Goal: Information Seeking & Learning: Learn about a topic

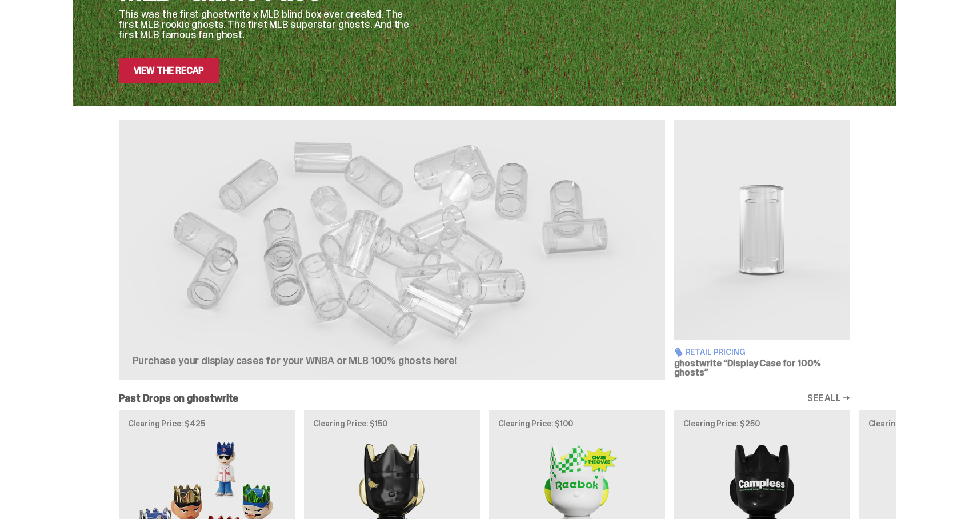
scroll to position [193, 0]
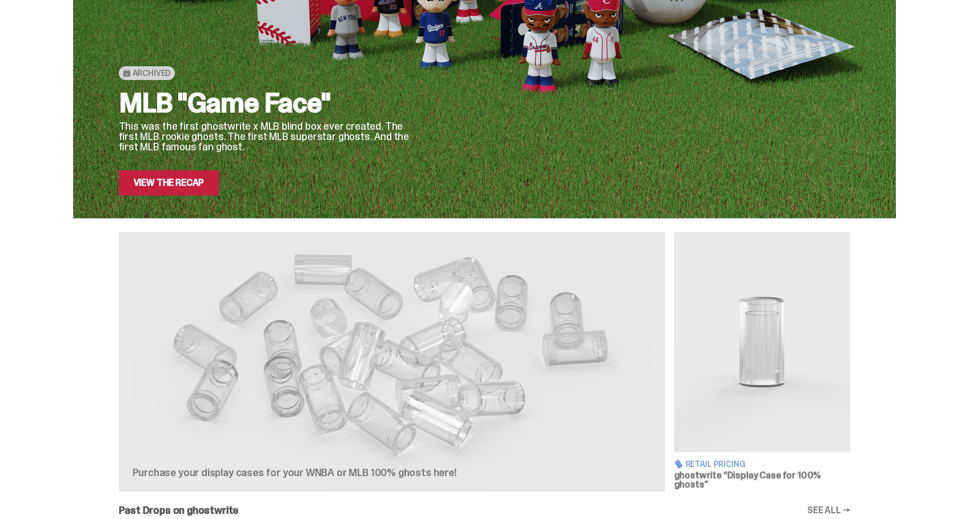
click at [195, 180] on link "View the Recap" at bounding box center [169, 182] width 101 height 25
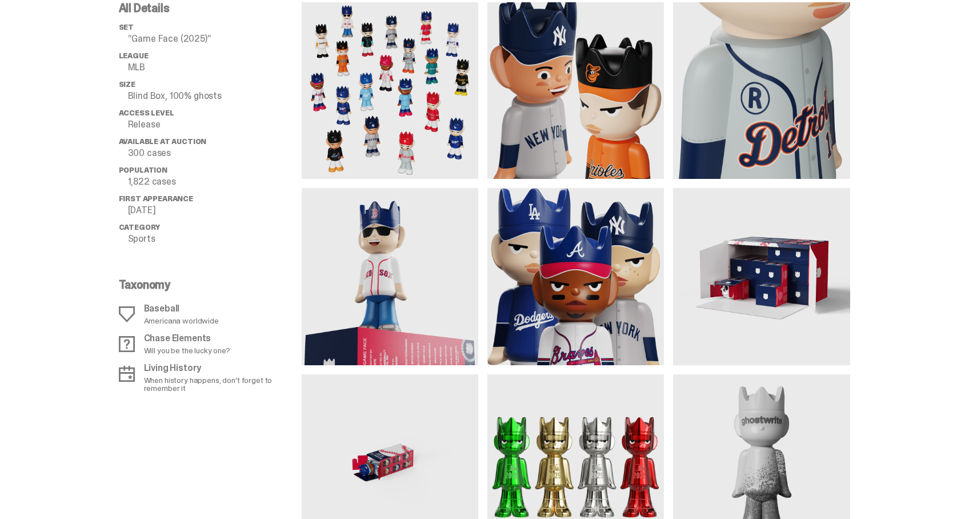
scroll to position [851, 0]
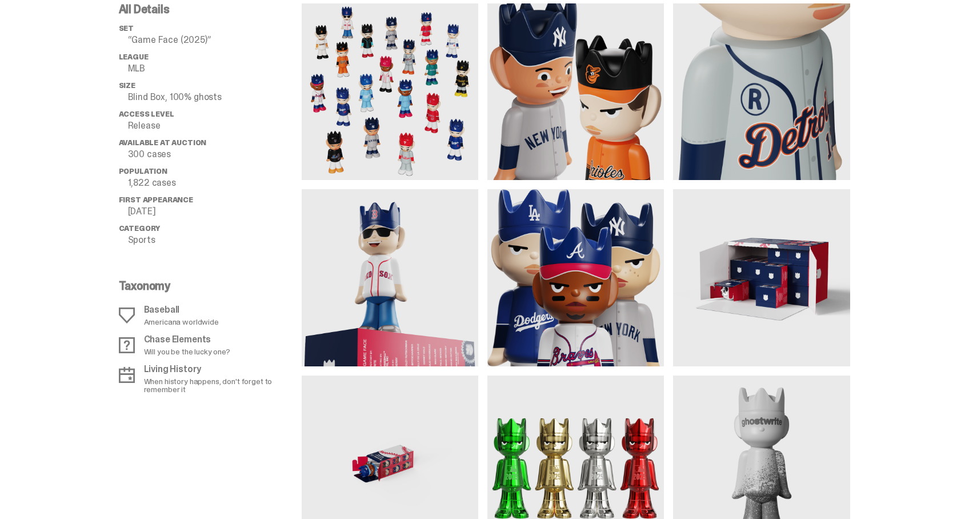
drag, startPoint x: 180, startPoint y: 187, endPoint x: 110, endPoint y: 189, distance: 69.7
click at [110, 189] on div "All Details set “Game Face (2025)” League MLB Size Blind Box, 100% ghosts Acces…" at bounding box center [484, 264] width 968 height 576
click at [130, 184] on li "Population 1,822 cases" at bounding box center [210, 177] width 183 height 21
click at [133, 184] on p "1,822 cases" at bounding box center [215, 182] width 174 height 9
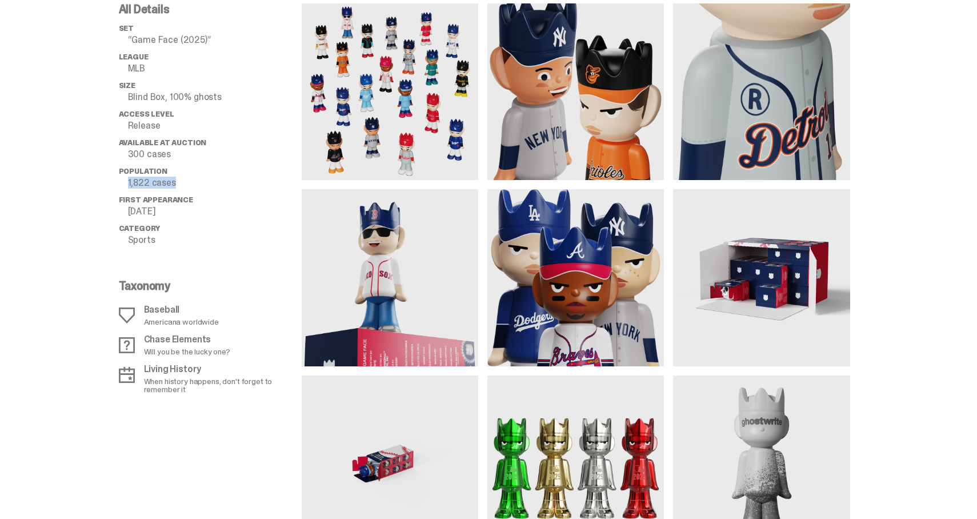
click at [133, 184] on p "1,822 cases" at bounding box center [215, 182] width 174 height 9
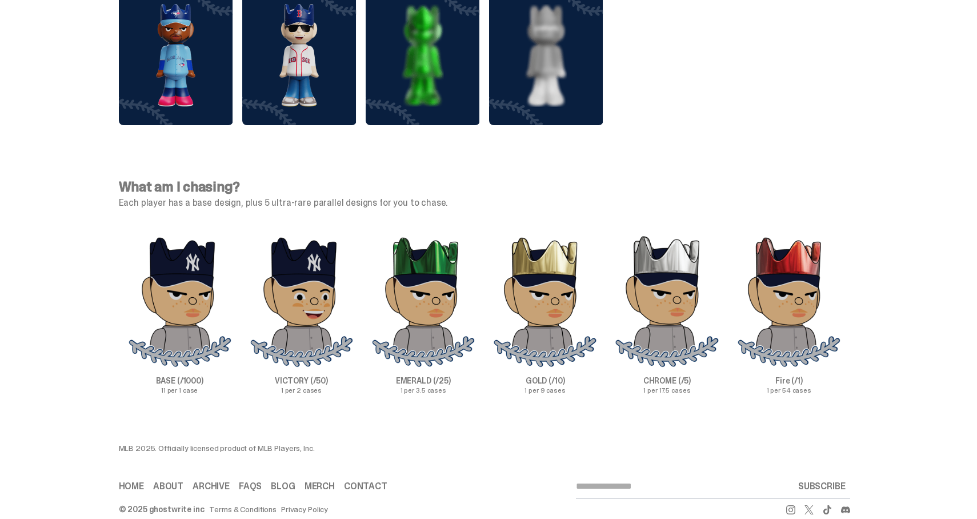
scroll to position [3149, 0]
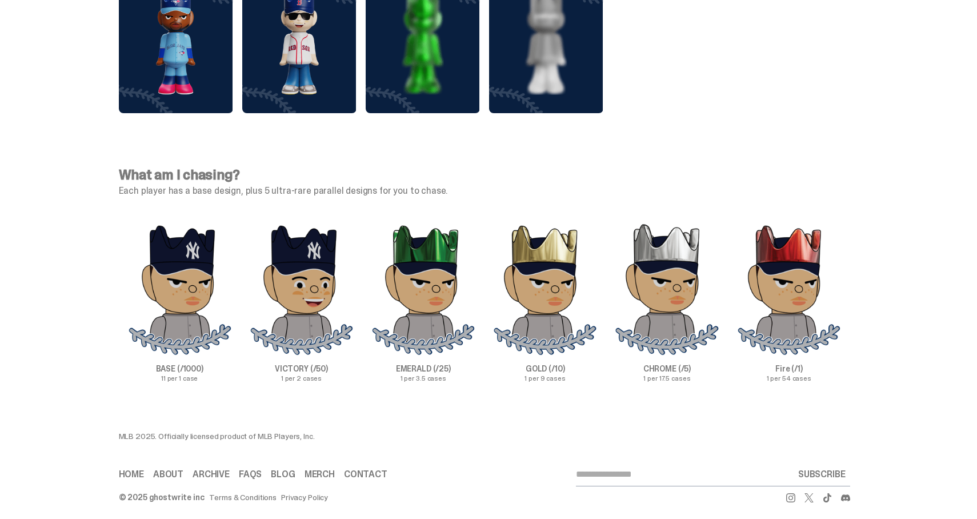
click at [455, 69] on img at bounding box center [423, 43] width 114 height 103
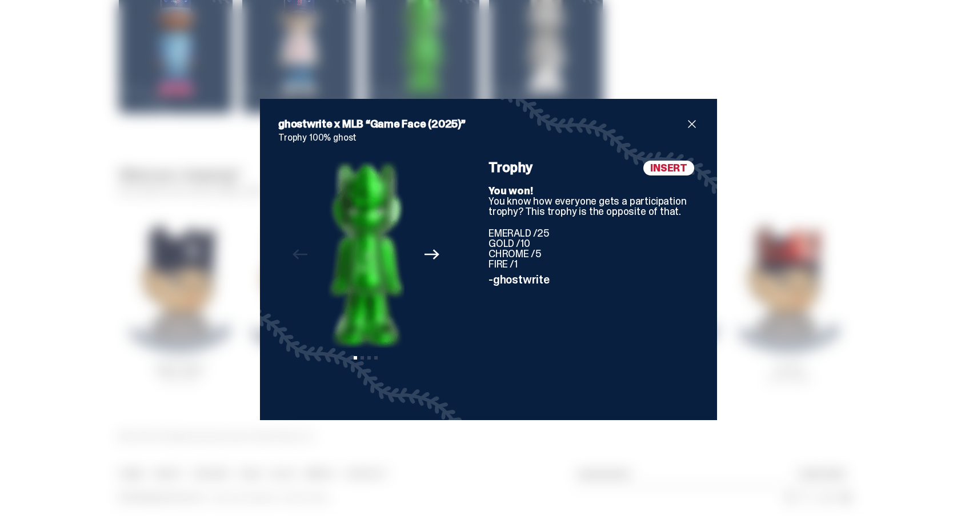
click at [688, 130] on span "close" at bounding box center [692, 124] width 14 height 14
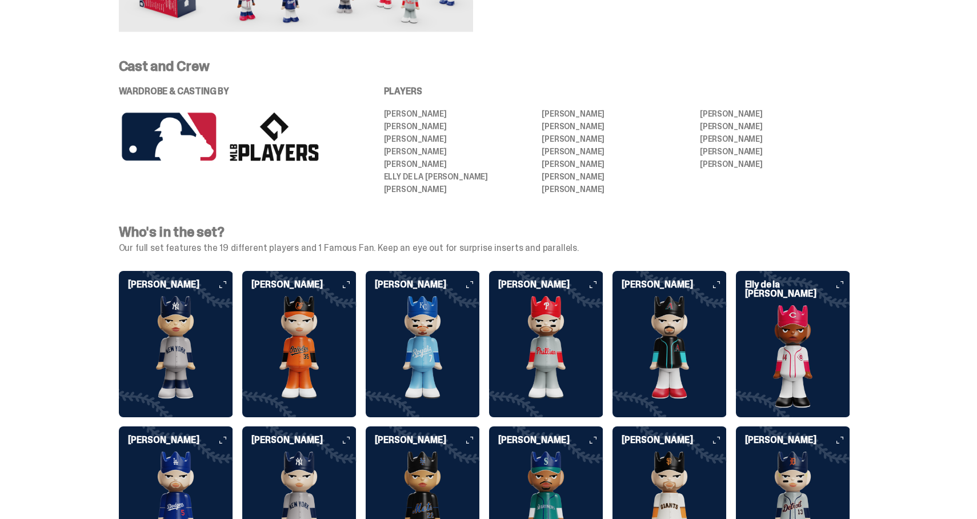
scroll to position [2455, 0]
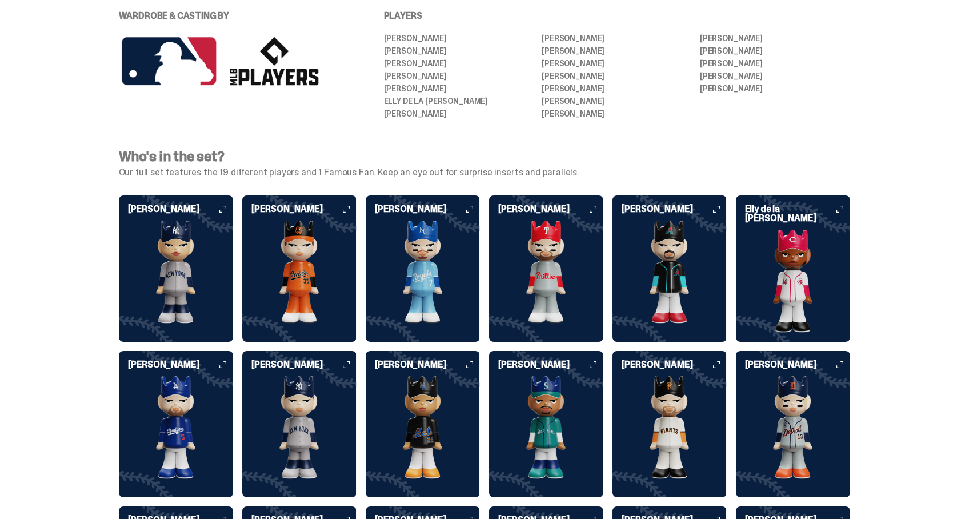
click at [769, 231] on img at bounding box center [793, 281] width 114 height 103
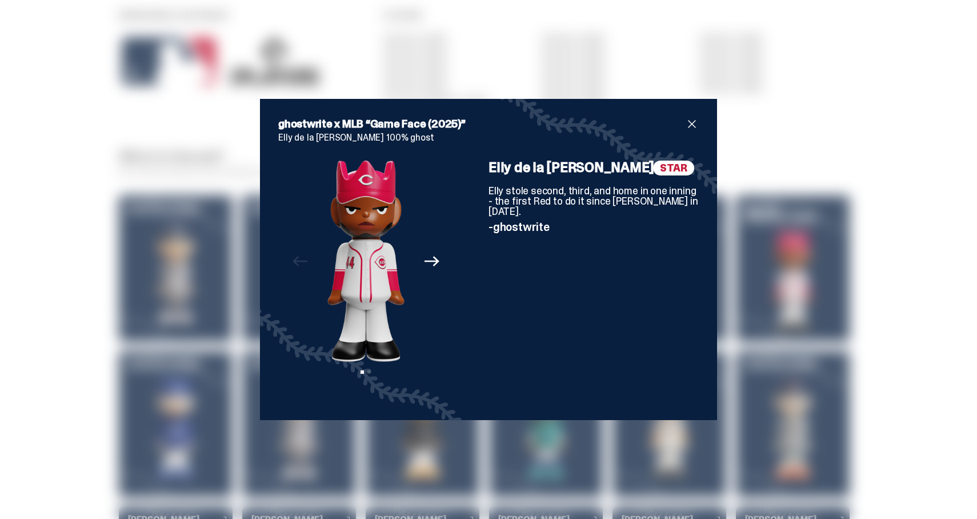
click at [704, 126] on div "ghostwrite x MLB “Game Face (2025)” Elly de la [PERSON_NAME] 100% ghost Previou…" at bounding box center [488, 259] width 457 height 321
click at [692, 126] on span "close" at bounding box center [692, 124] width 14 height 14
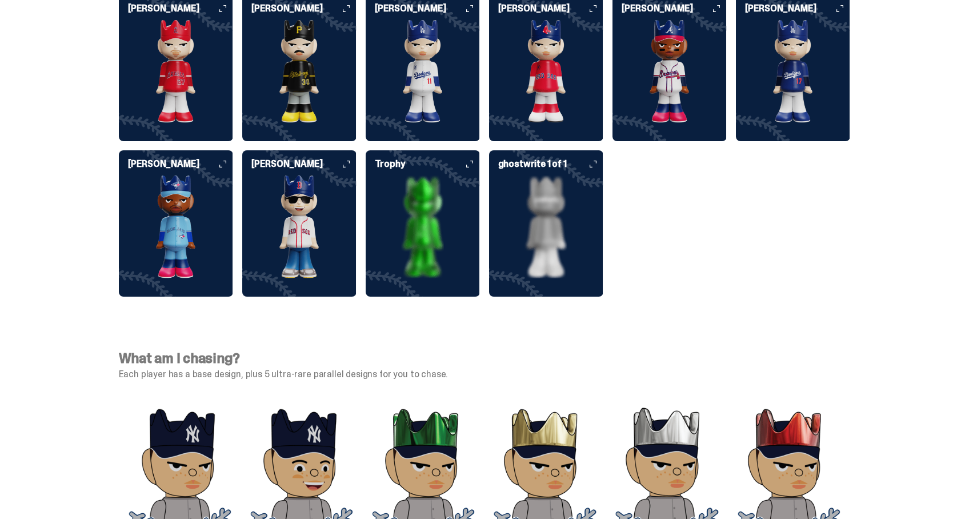
scroll to position [2962, 0]
